Goal: Task Accomplishment & Management: Manage account settings

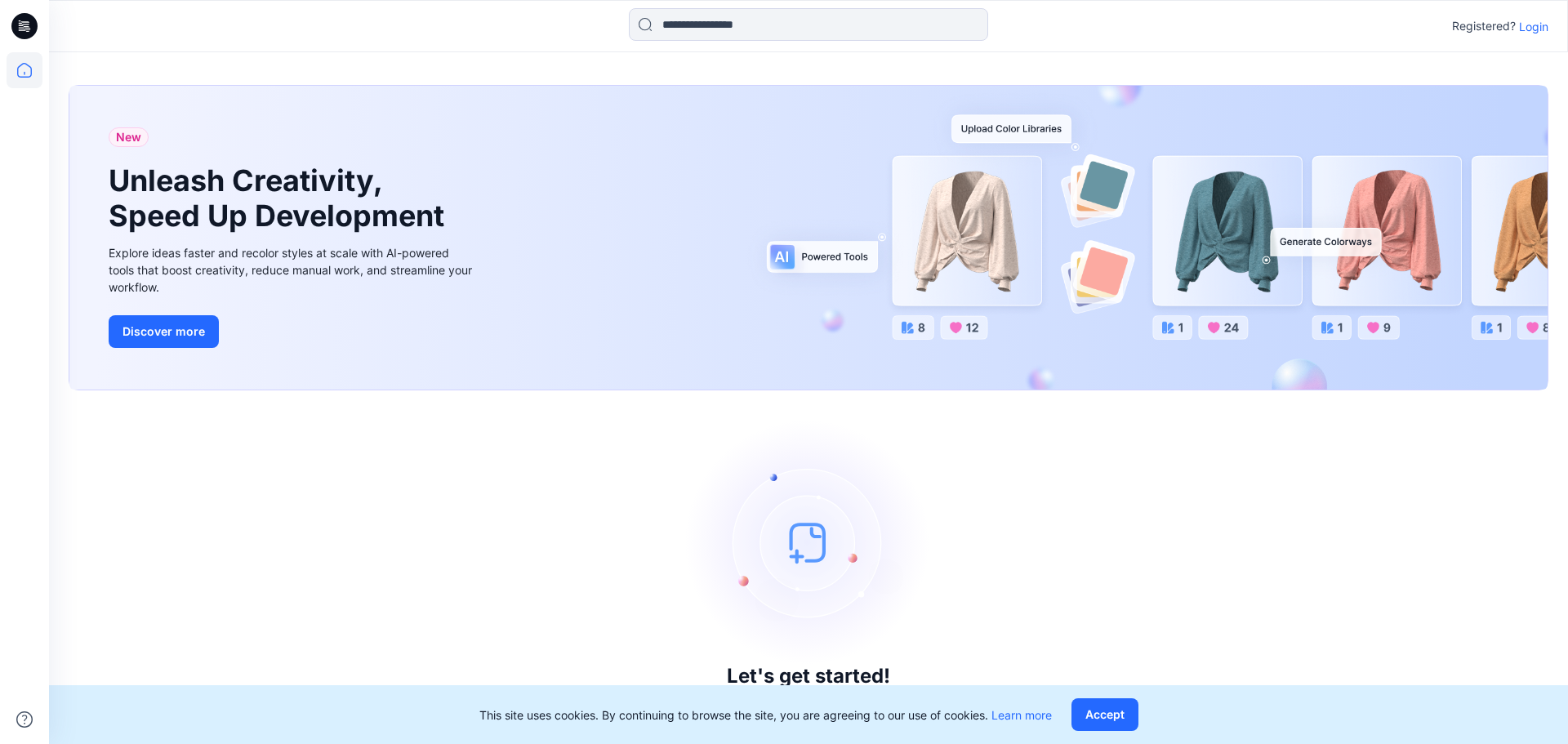
click at [1537, 27] on p "Login" at bounding box center [1534, 27] width 29 height 17
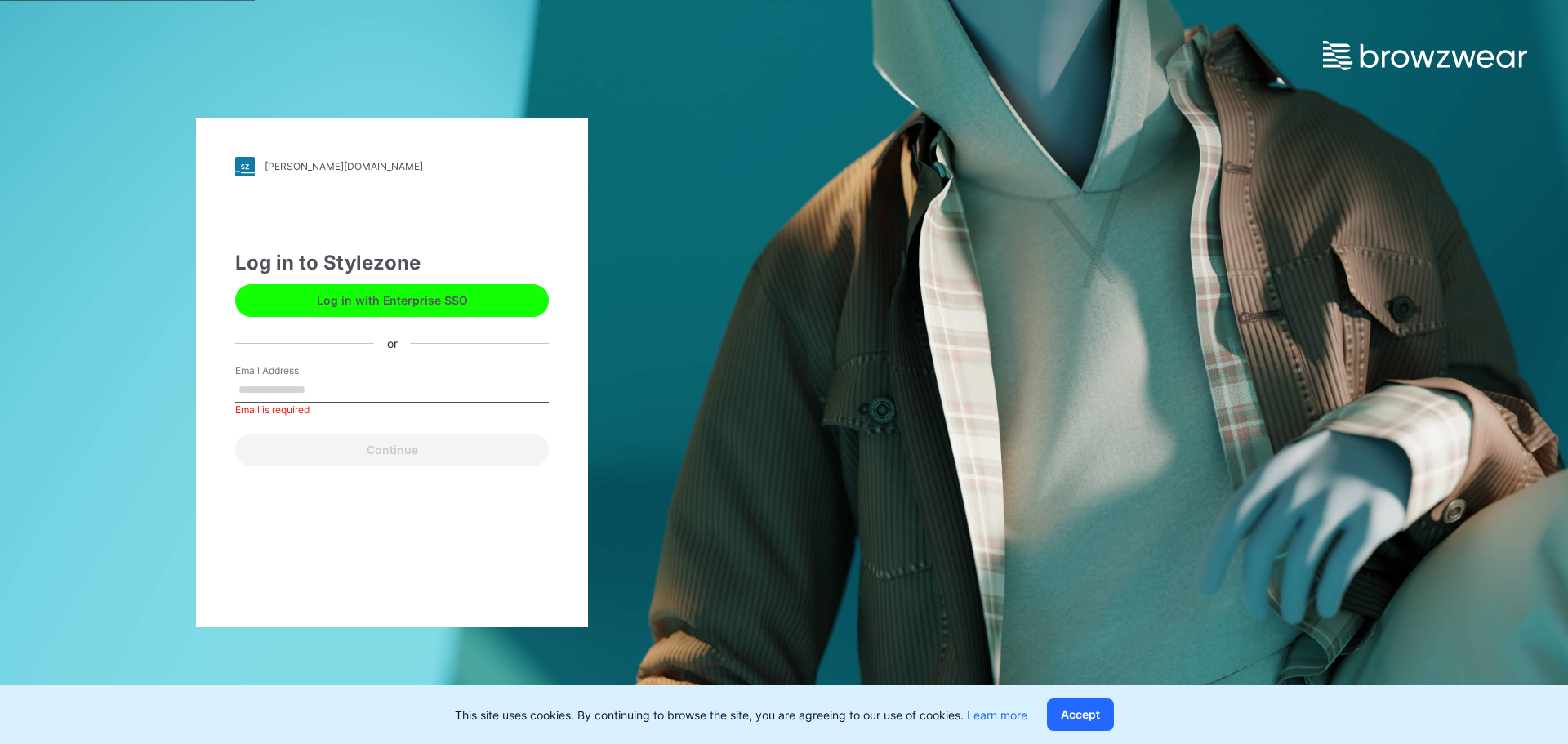
click at [336, 260] on div "Log in to Stylezone" at bounding box center [391, 263] width 314 height 29
click at [284, 367] on label "Email Address" at bounding box center [292, 370] width 115 height 15
click at [284, 379] on input "Email Address" at bounding box center [391, 390] width 314 height 24
click at [396, 312] on button "Log in with Enterprise SSO" at bounding box center [391, 301] width 314 height 33
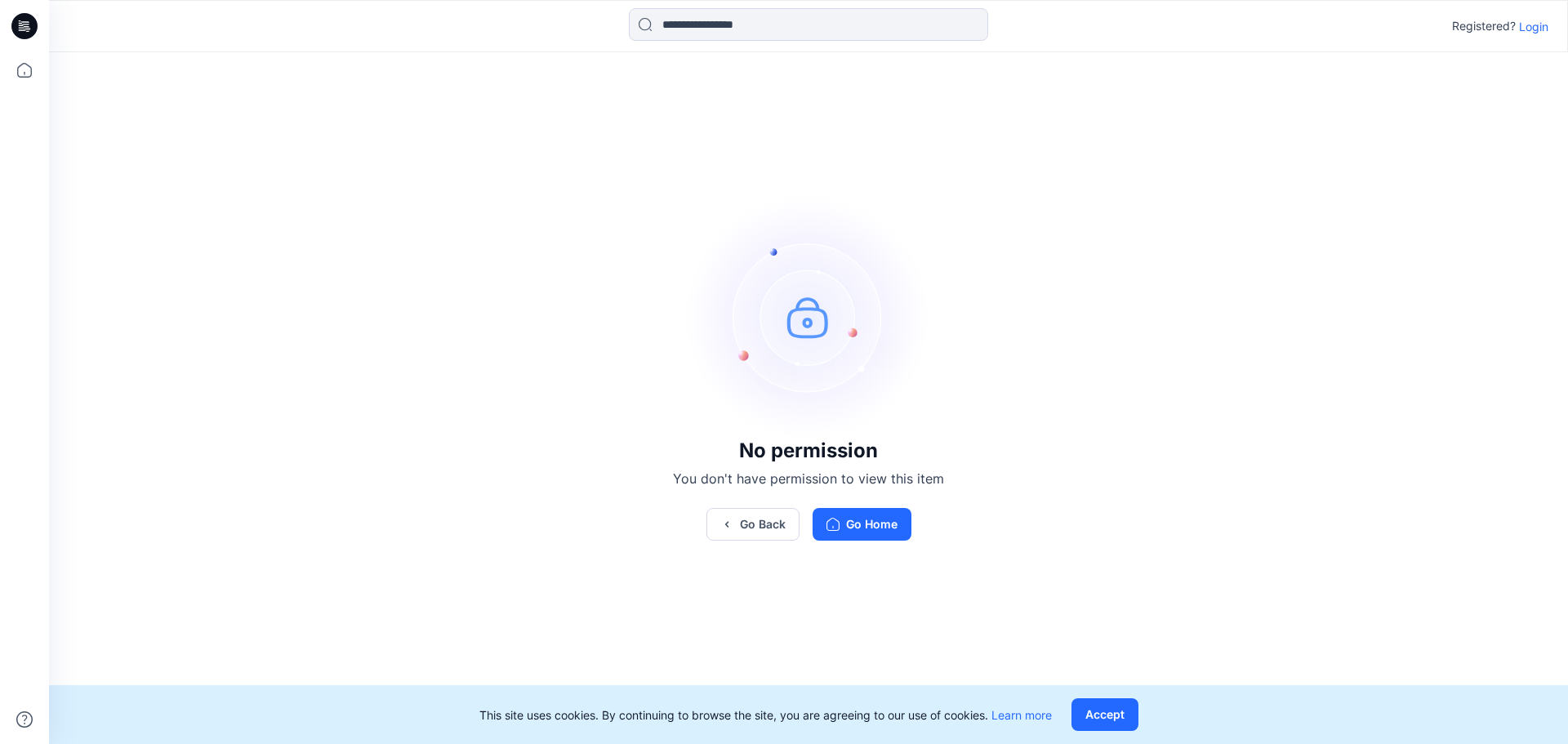
click at [1533, 26] on p "Login" at bounding box center [1534, 27] width 29 height 17
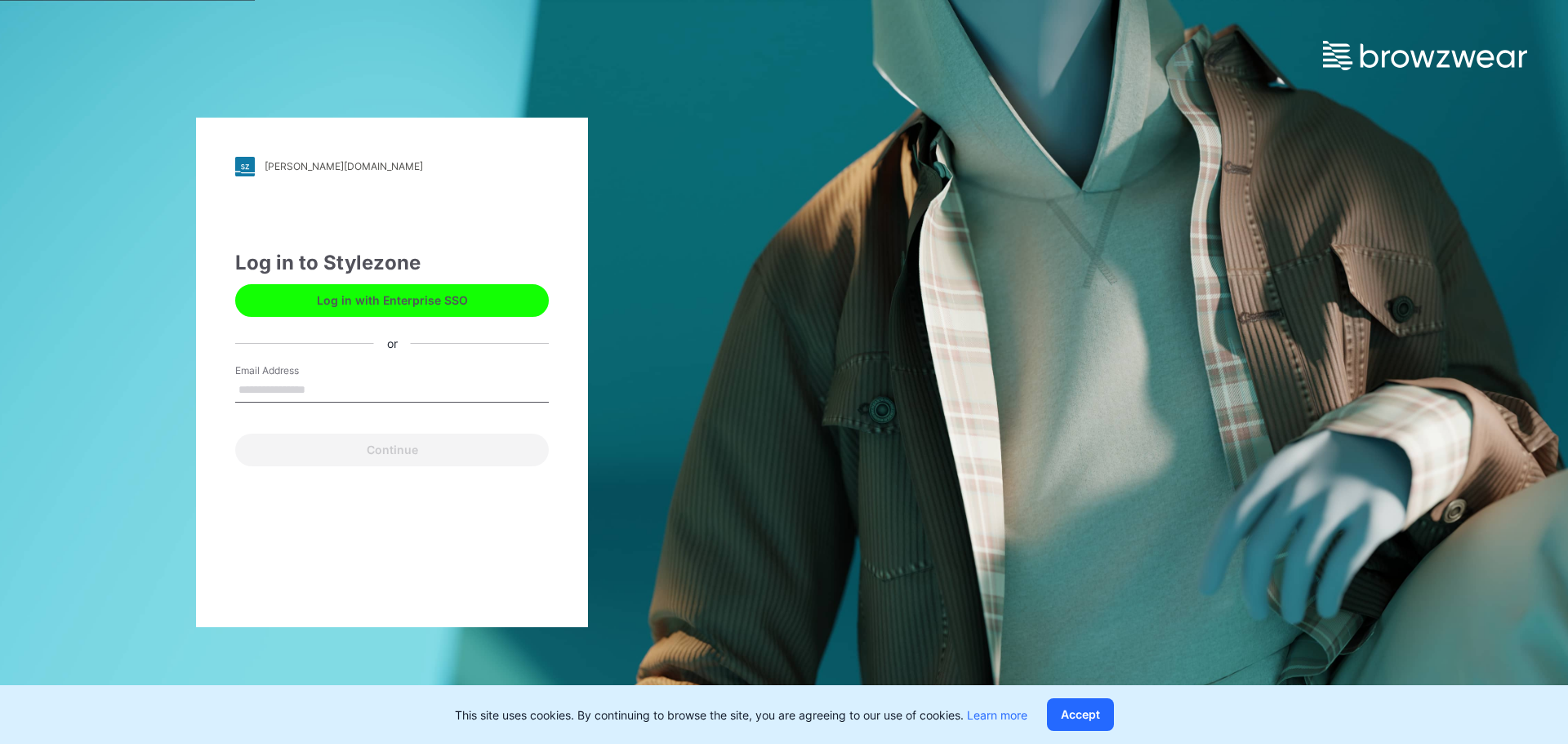
click at [374, 396] on input "Email Address" at bounding box center [391, 390] width 314 height 24
type input "**********"
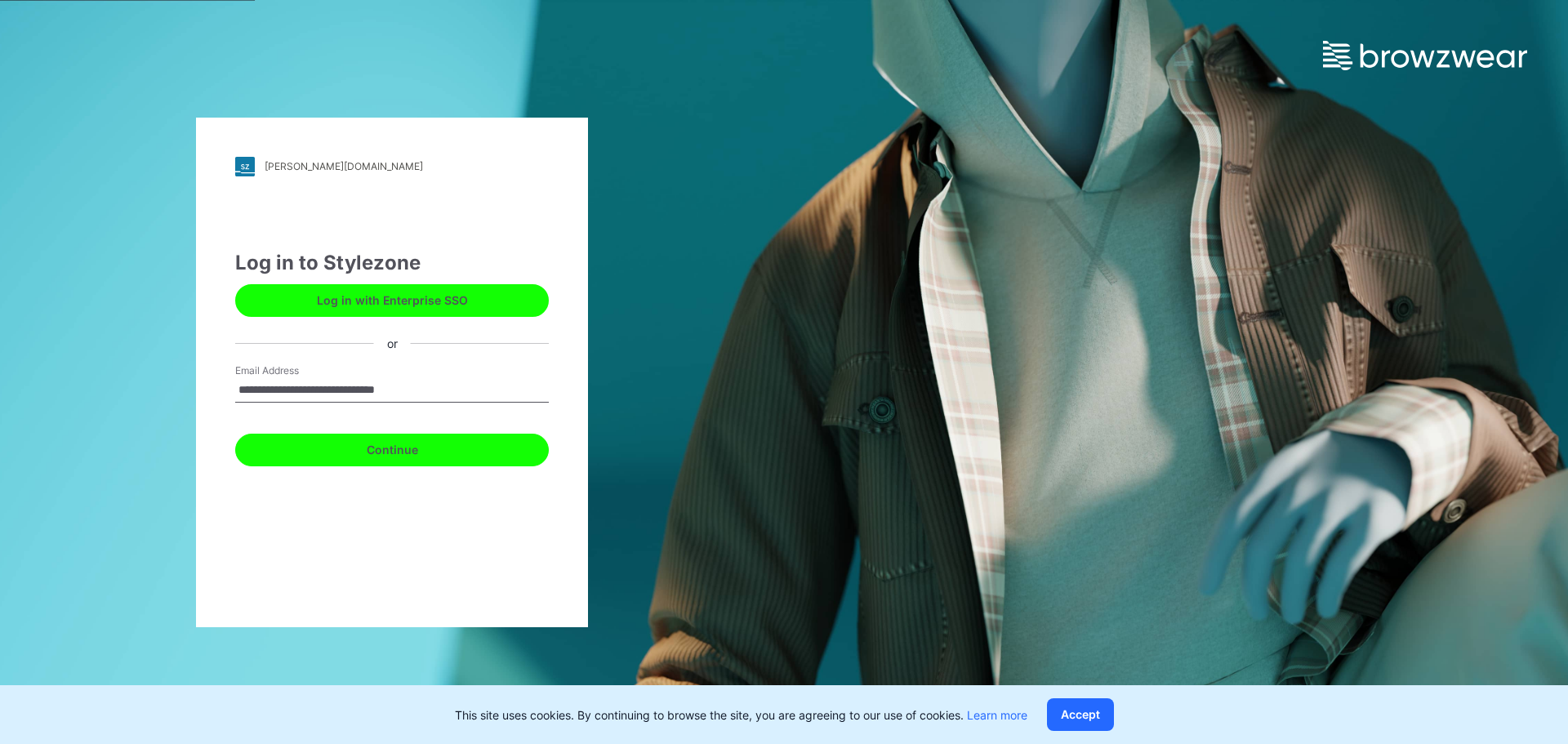
click at [412, 455] on button "Continue" at bounding box center [391, 451] width 314 height 33
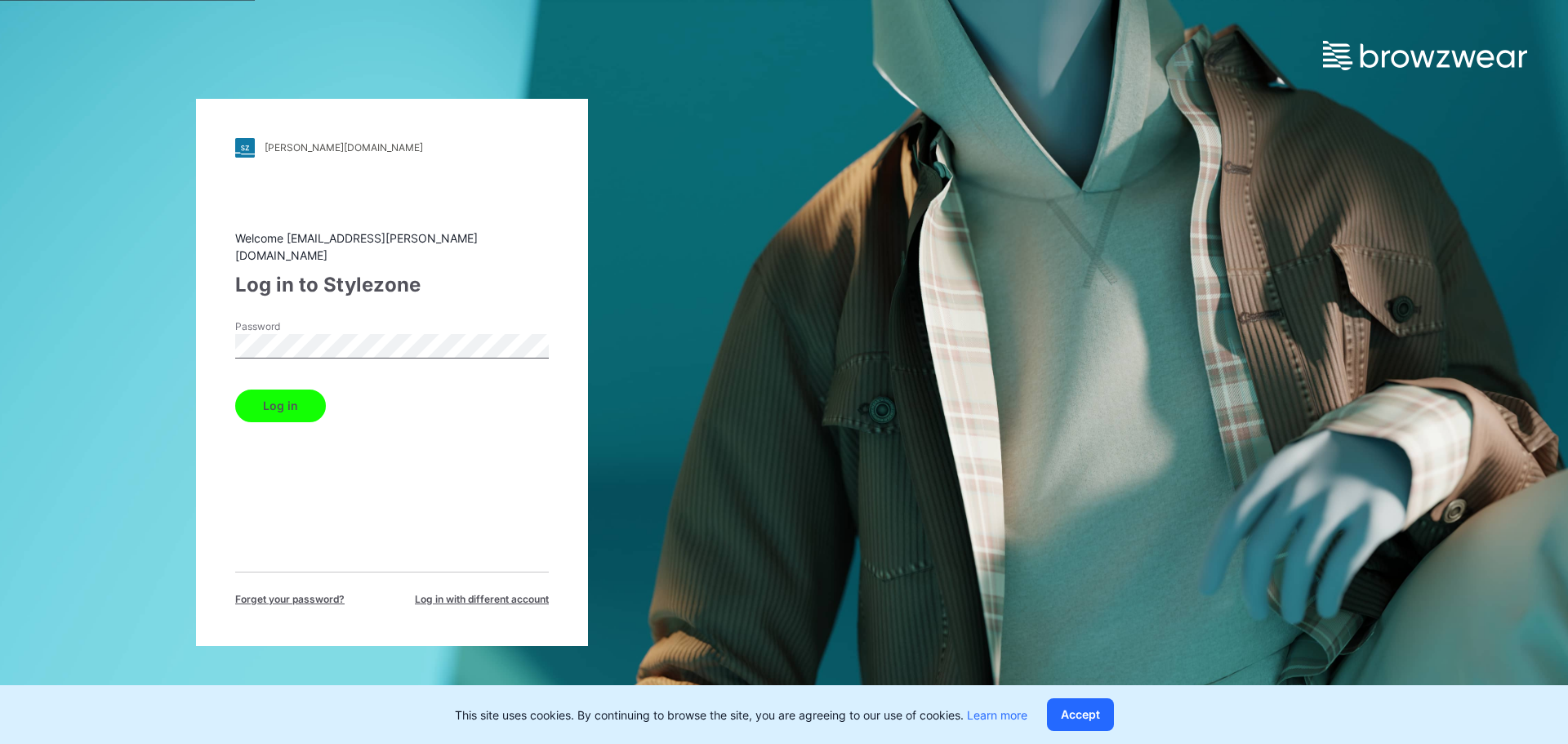
click at [235, 389] on button "Log in" at bounding box center [280, 406] width 90 height 33
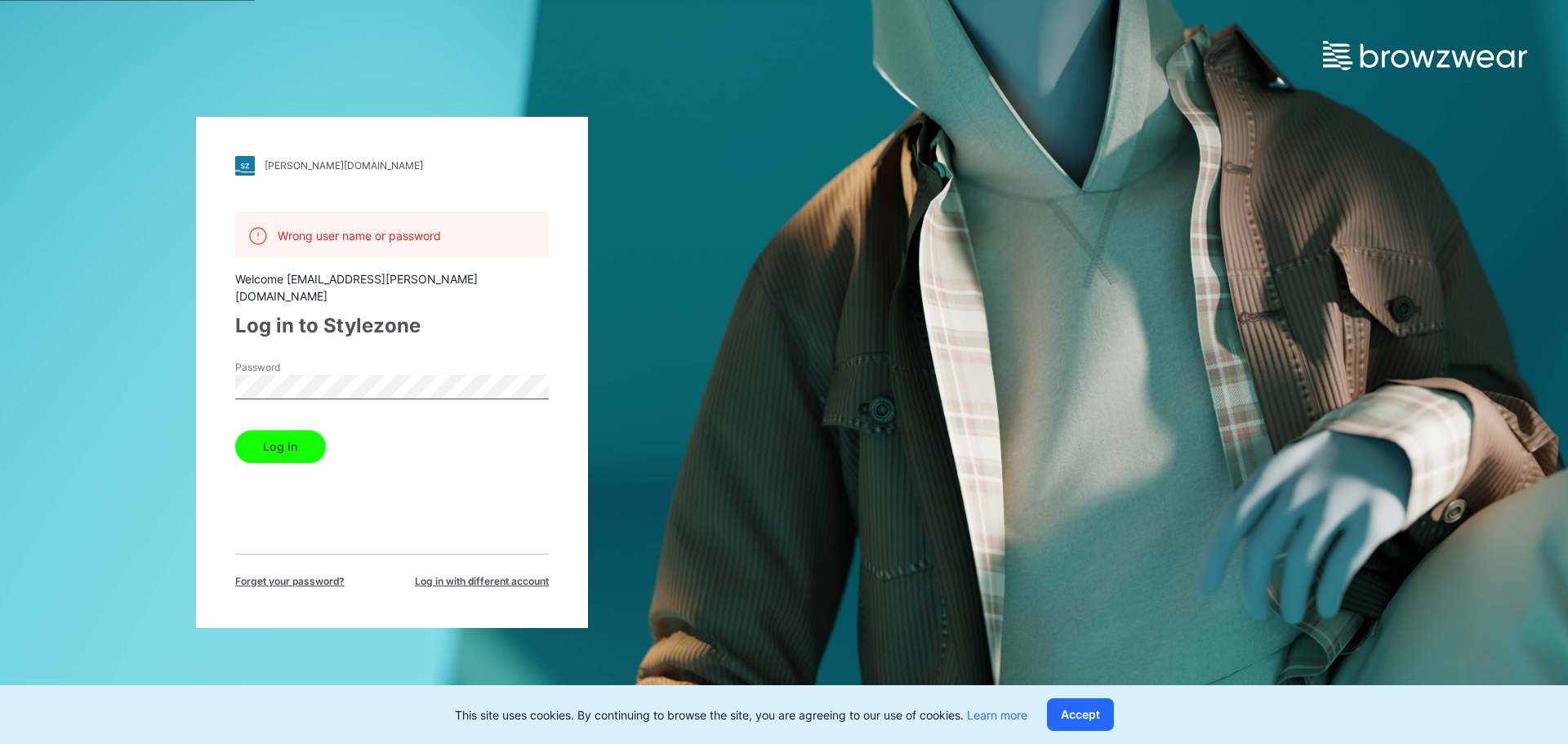
click at [76, 354] on div "komar.stylezone.com Loading... Wrong user name or password Welcome brieanne.odo…" at bounding box center [392, 372] width 784 height 744
click at [435, 360] on div "Password" at bounding box center [391, 385] width 314 height 49
click at [279, 574] on span "Forget your password?" at bounding box center [289, 581] width 110 height 15
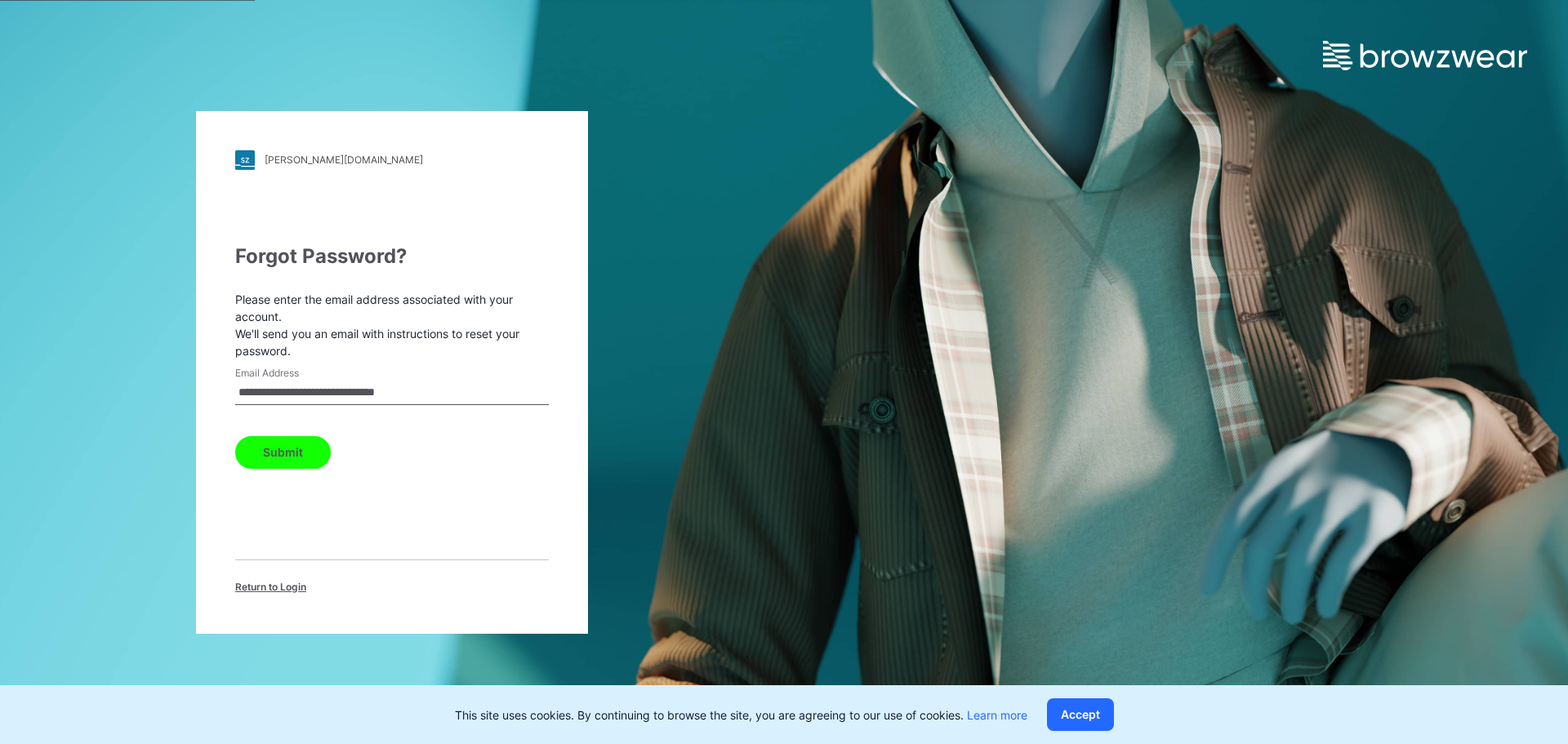
click at [363, 393] on input "**********" at bounding box center [391, 392] width 314 height 24
click at [285, 466] on button "Submit" at bounding box center [283, 453] width 95 height 33
